Goal: Find specific page/section

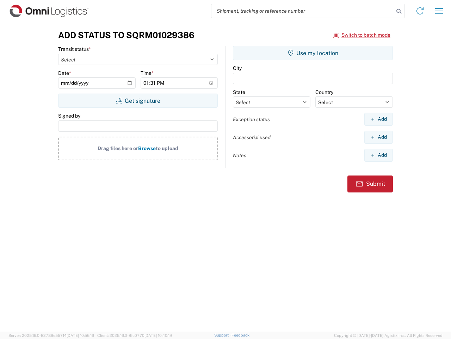
click at [303, 11] on input "search" at bounding box center [303, 10] width 183 height 13
click at [399, 11] on icon at bounding box center [399, 11] width 10 height 10
click at [420, 11] on icon at bounding box center [420, 10] width 11 height 11
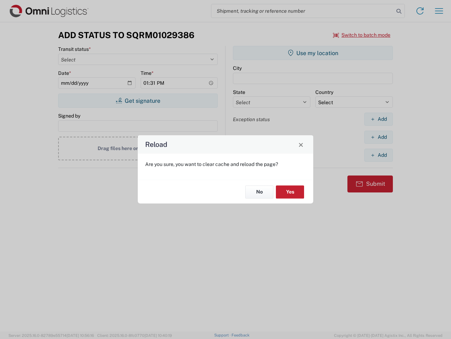
click at [362, 35] on div "Reload Are you sure, you want to clear cache and reload the page? No Yes" at bounding box center [225, 169] width 451 height 339
click at [138, 101] on div "Reload Are you sure, you want to clear cache and reload the page? No Yes" at bounding box center [225, 169] width 451 height 339
click at [313, 53] on div "Reload Are you sure, you want to clear cache and reload the page? No Yes" at bounding box center [225, 169] width 451 height 339
click at [379, 119] on div "Reload Are you sure, you want to clear cache and reload the page? No Yes" at bounding box center [225, 169] width 451 height 339
click at [379, 137] on div "Reload Are you sure, you want to clear cache and reload the page? No Yes" at bounding box center [225, 169] width 451 height 339
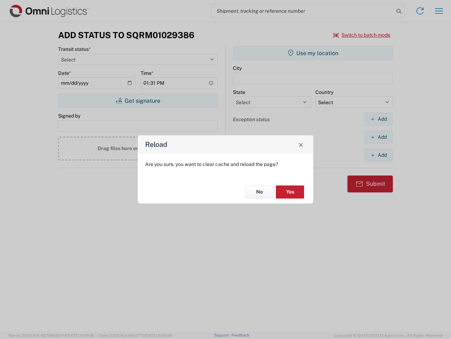
click at [379, 155] on div "Reload Are you sure, you want to clear cache and reload the page? No Yes" at bounding box center [225, 169] width 451 height 339
